Goal: Check status: Check status

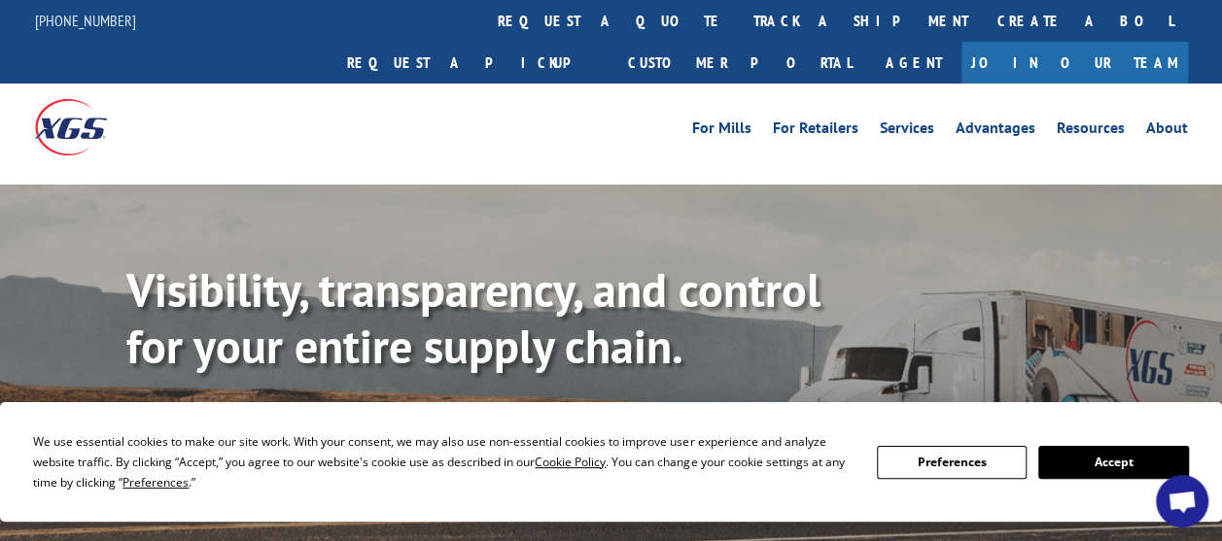
click at [1089, 464] on button "Accept" at bounding box center [1113, 462] width 150 height 33
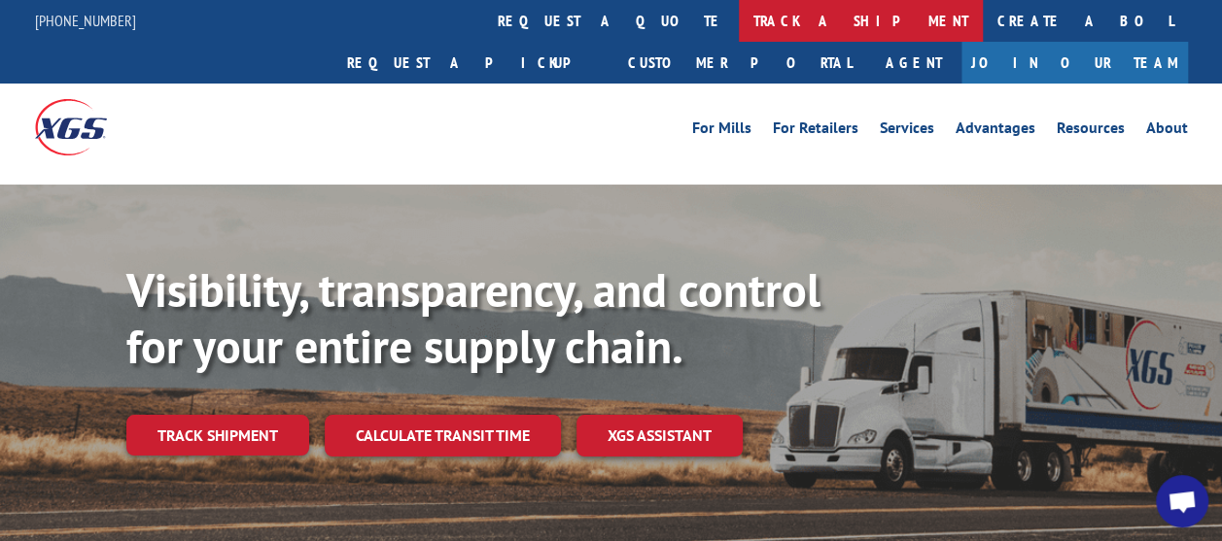
click at [739, 22] on link "track a shipment" at bounding box center [861, 21] width 244 height 42
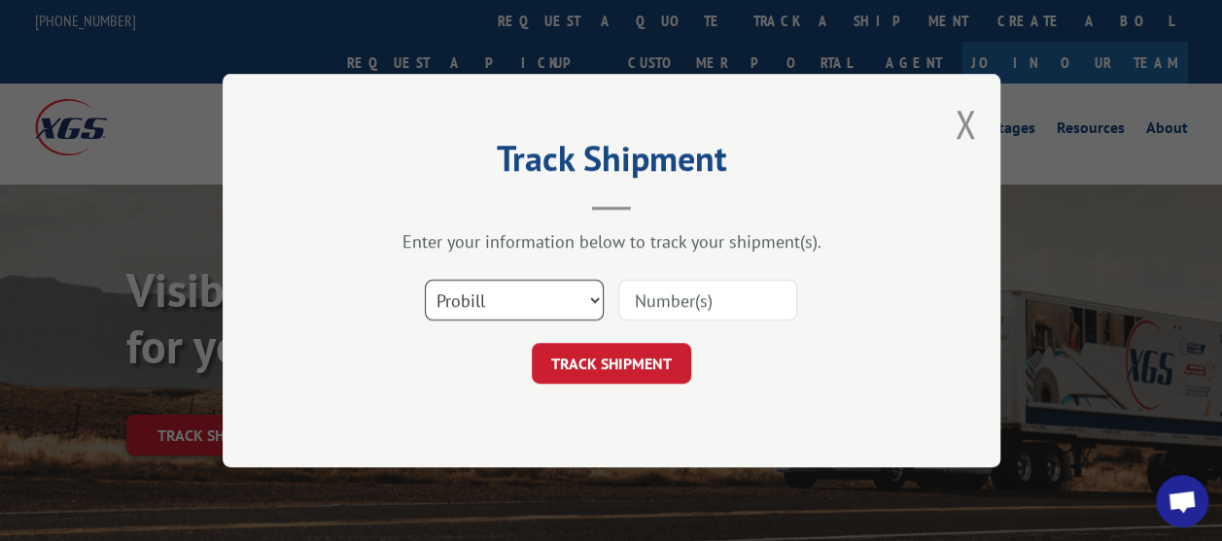
click at [583, 305] on select "Select category... Probill BOL PO" at bounding box center [514, 300] width 179 height 41
click at [703, 299] on input at bounding box center [707, 300] width 179 height 41
paste input "526512482"
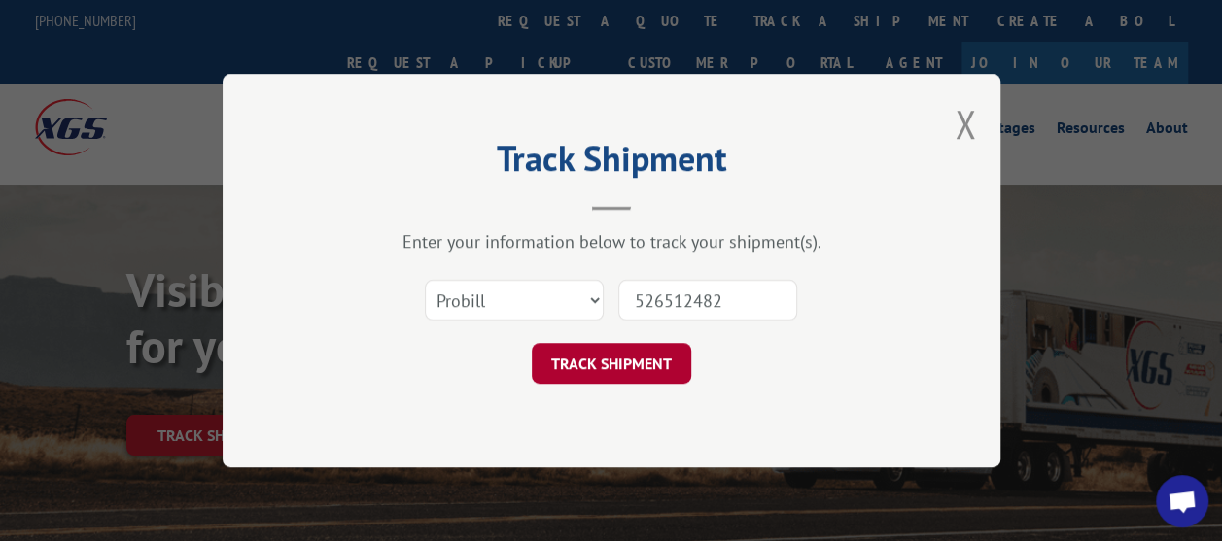
type input "526512482"
click at [626, 350] on button "TRACK SHIPMENT" at bounding box center [611, 363] width 159 height 41
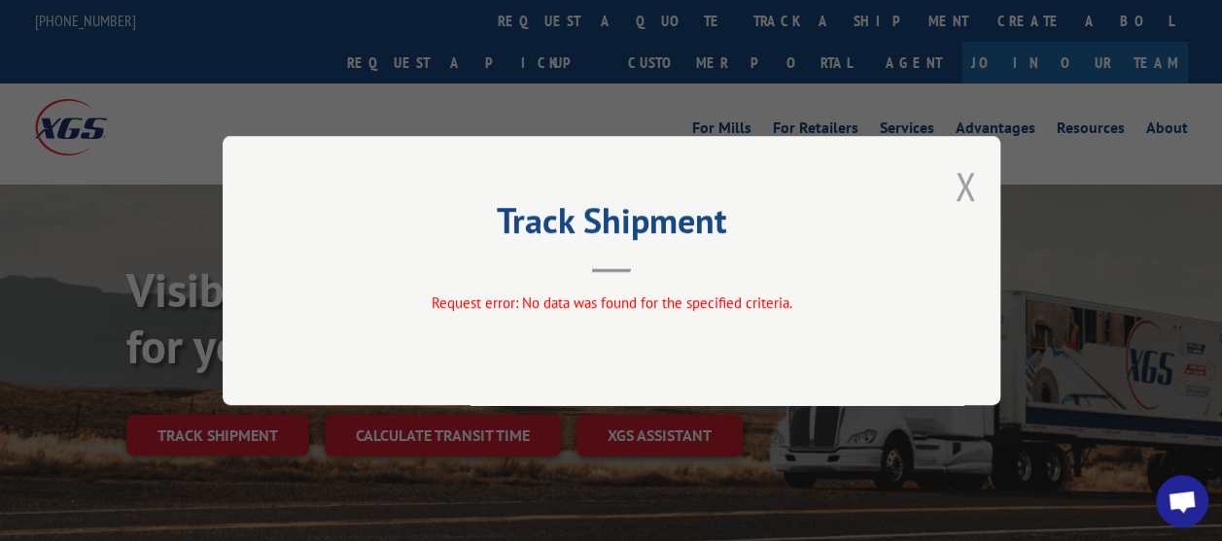
click at [959, 191] on button "Close modal" at bounding box center [965, 186] width 21 height 52
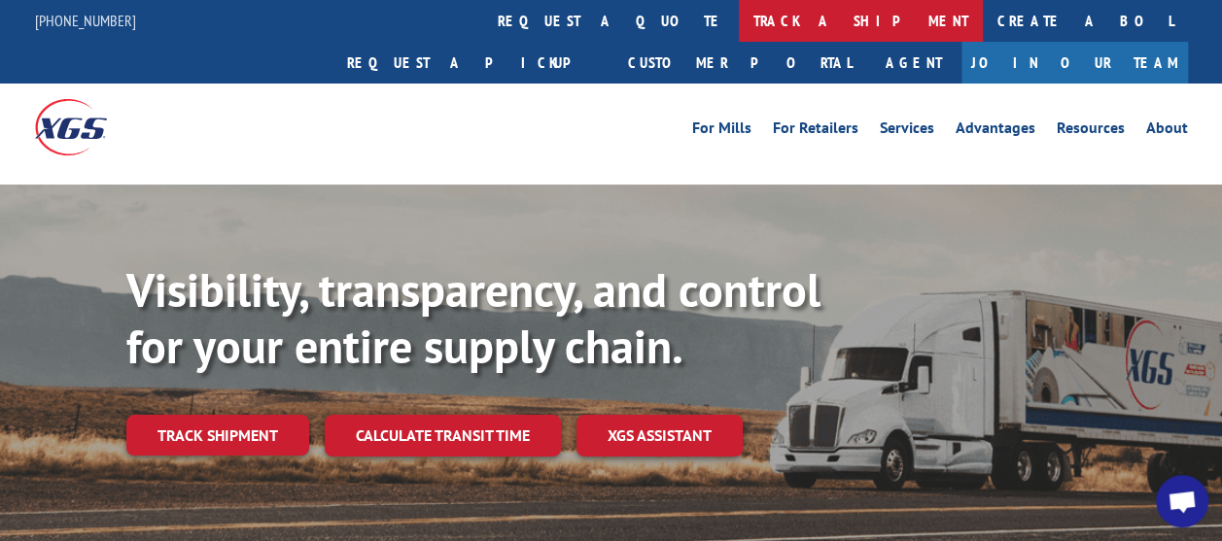
click at [739, 25] on link "track a shipment" at bounding box center [861, 21] width 244 height 42
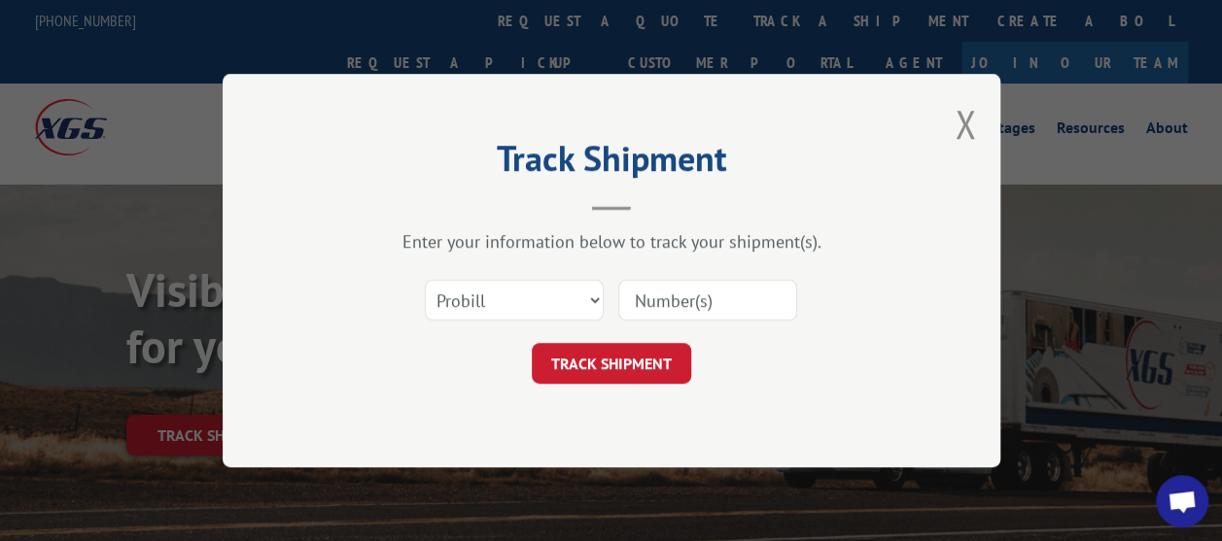
click at [688, 296] on input at bounding box center [707, 300] width 179 height 41
paste input "17501696"
type input "17501696"
click at [587, 374] on button "TRACK SHIPMENT" at bounding box center [611, 363] width 159 height 41
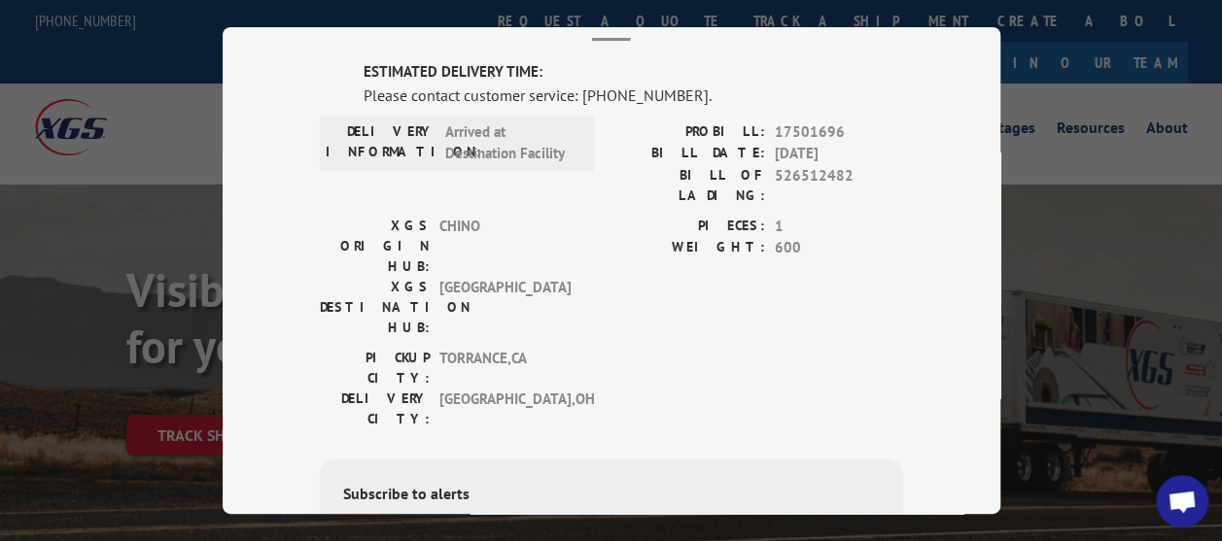
scroll to position [97, 0]
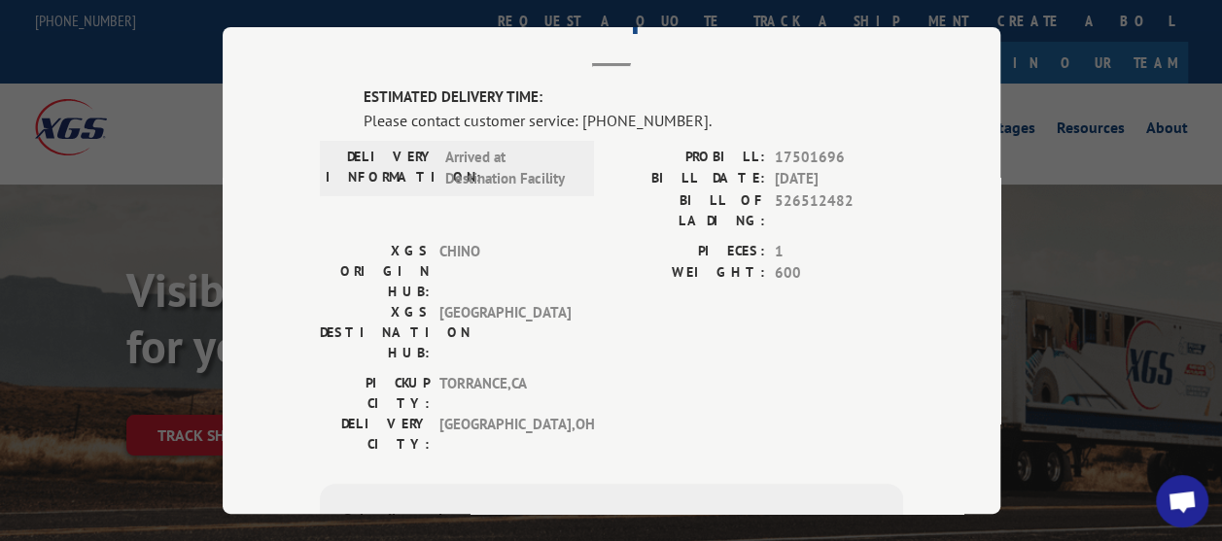
click at [793, 148] on span "17501696" at bounding box center [839, 157] width 128 height 22
copy span "17501696"
